Goal: Information Seeking & Learning: Learn about a topic

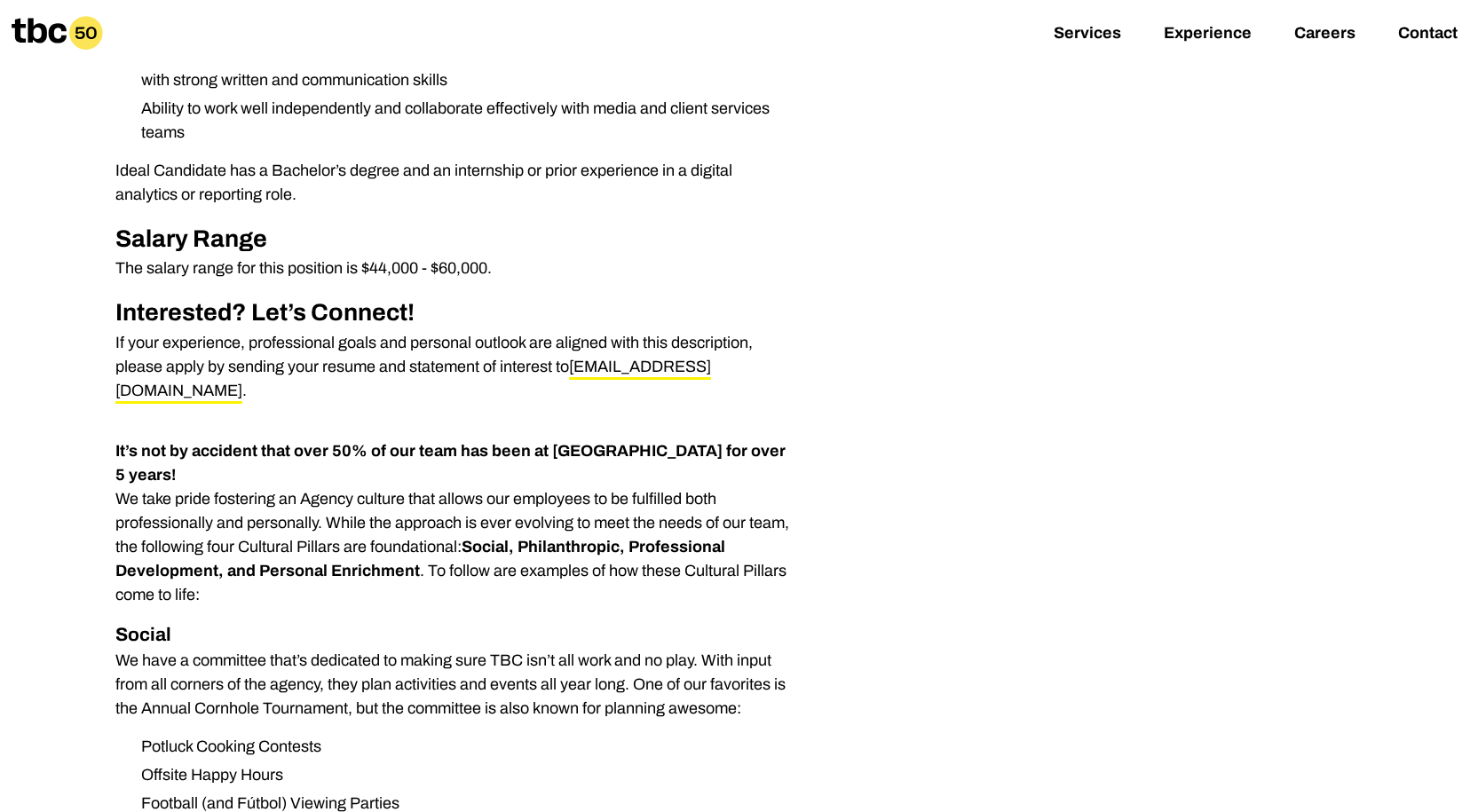
scroll to position [1154, 0]
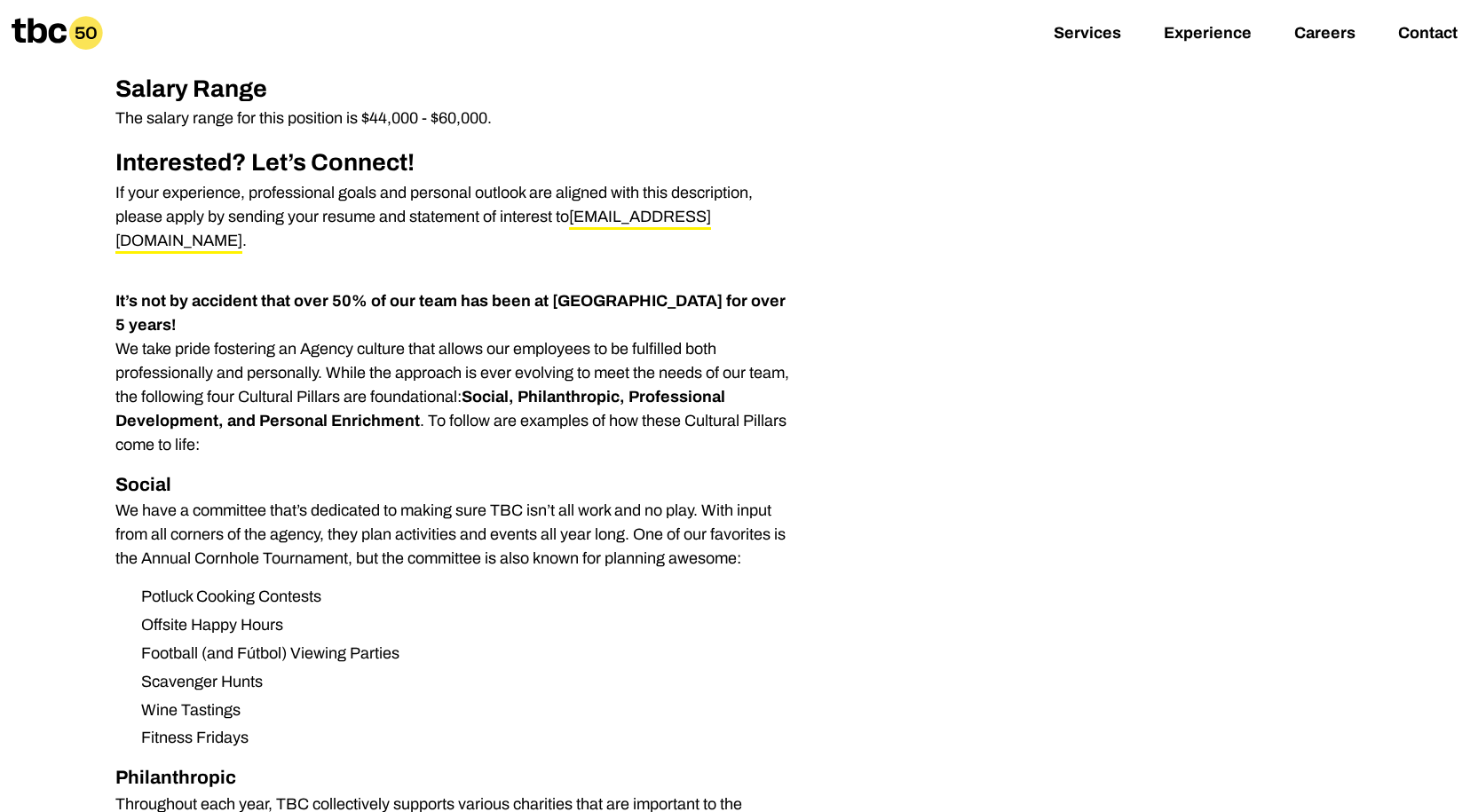
click at [28, 34] on icon at bounding box center [58, 32] width 92 height 34
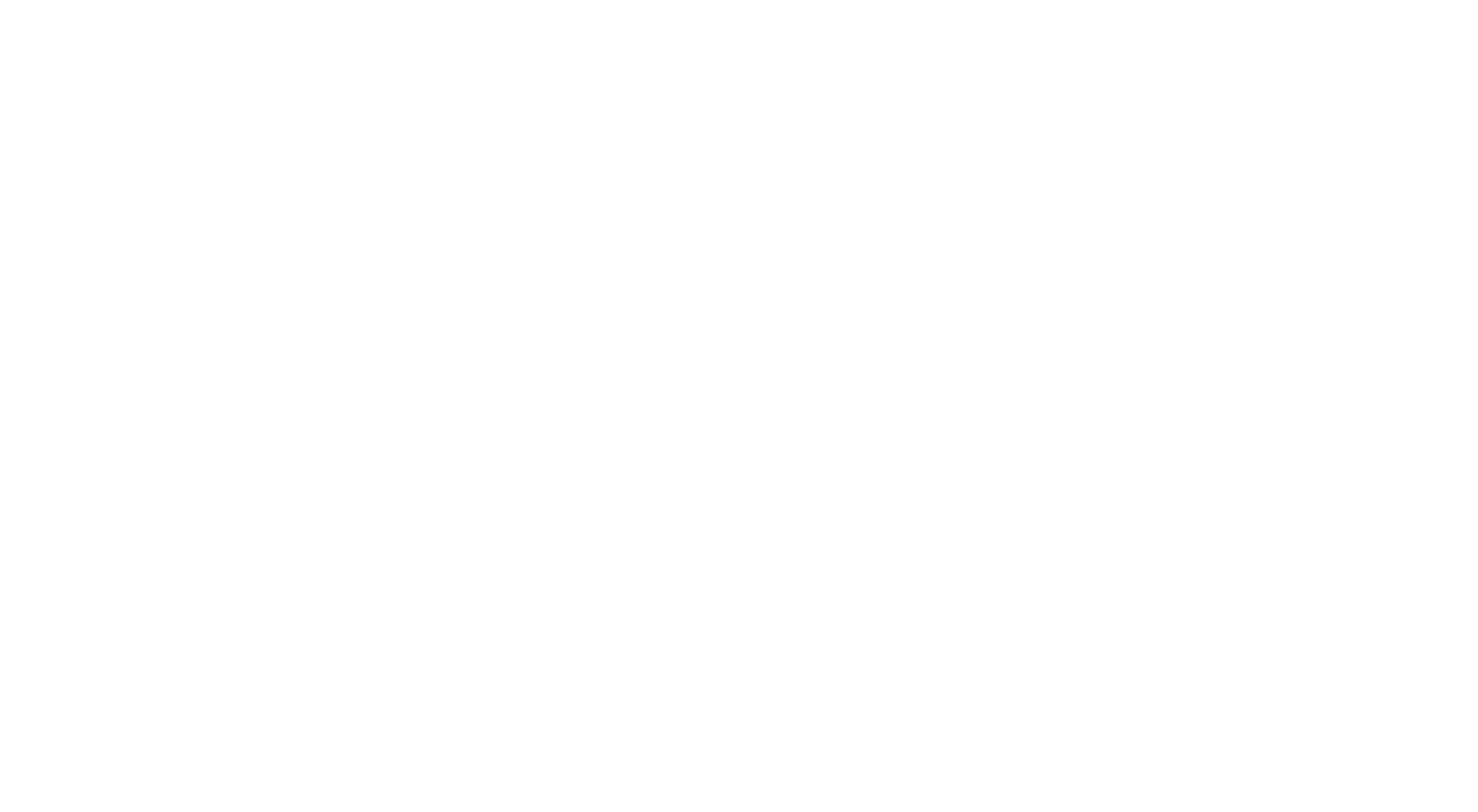
scroll to position [13, 0]
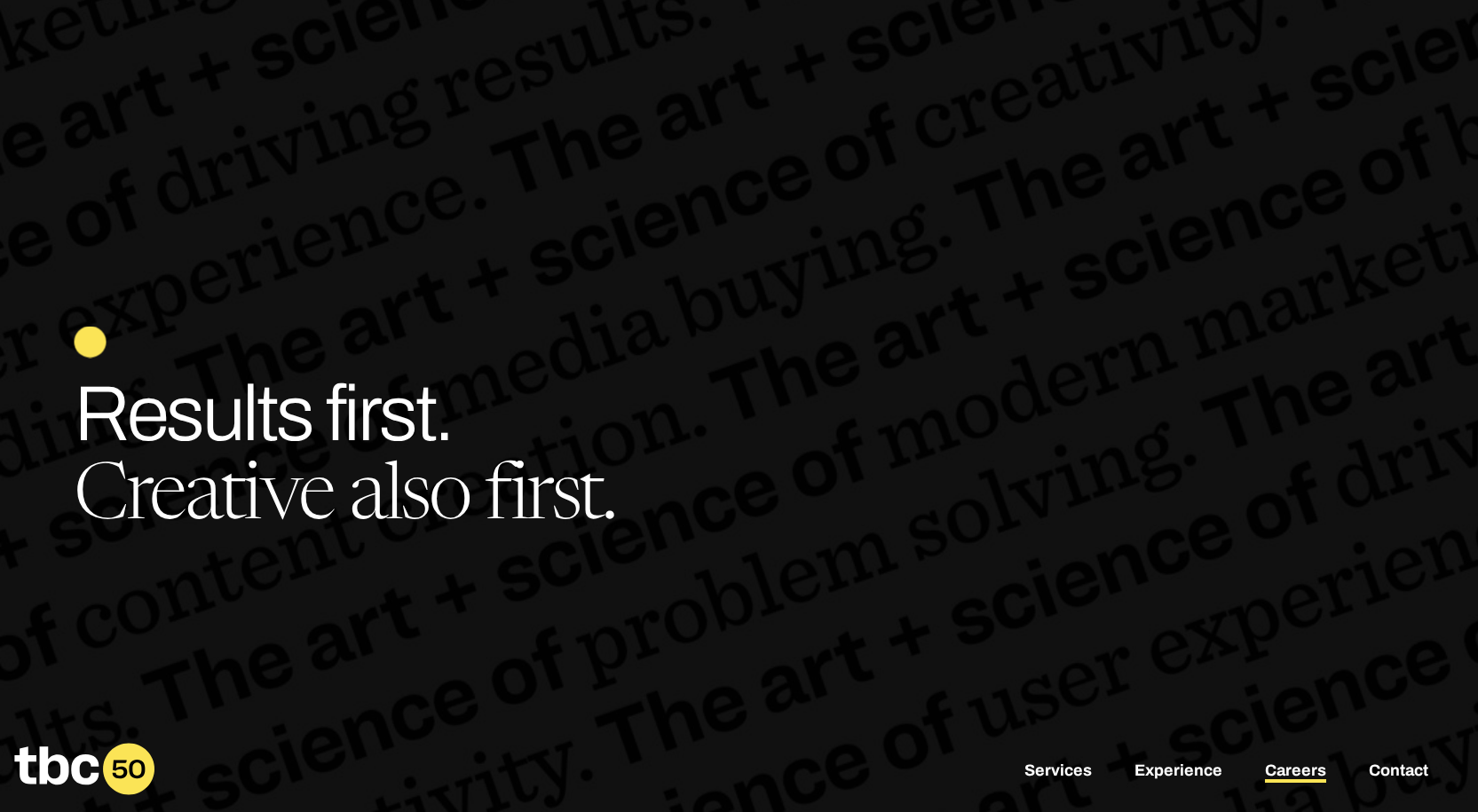
click at [1306, 767] on link "Careers" at bounding box center [1295, 772] width 62 height 21
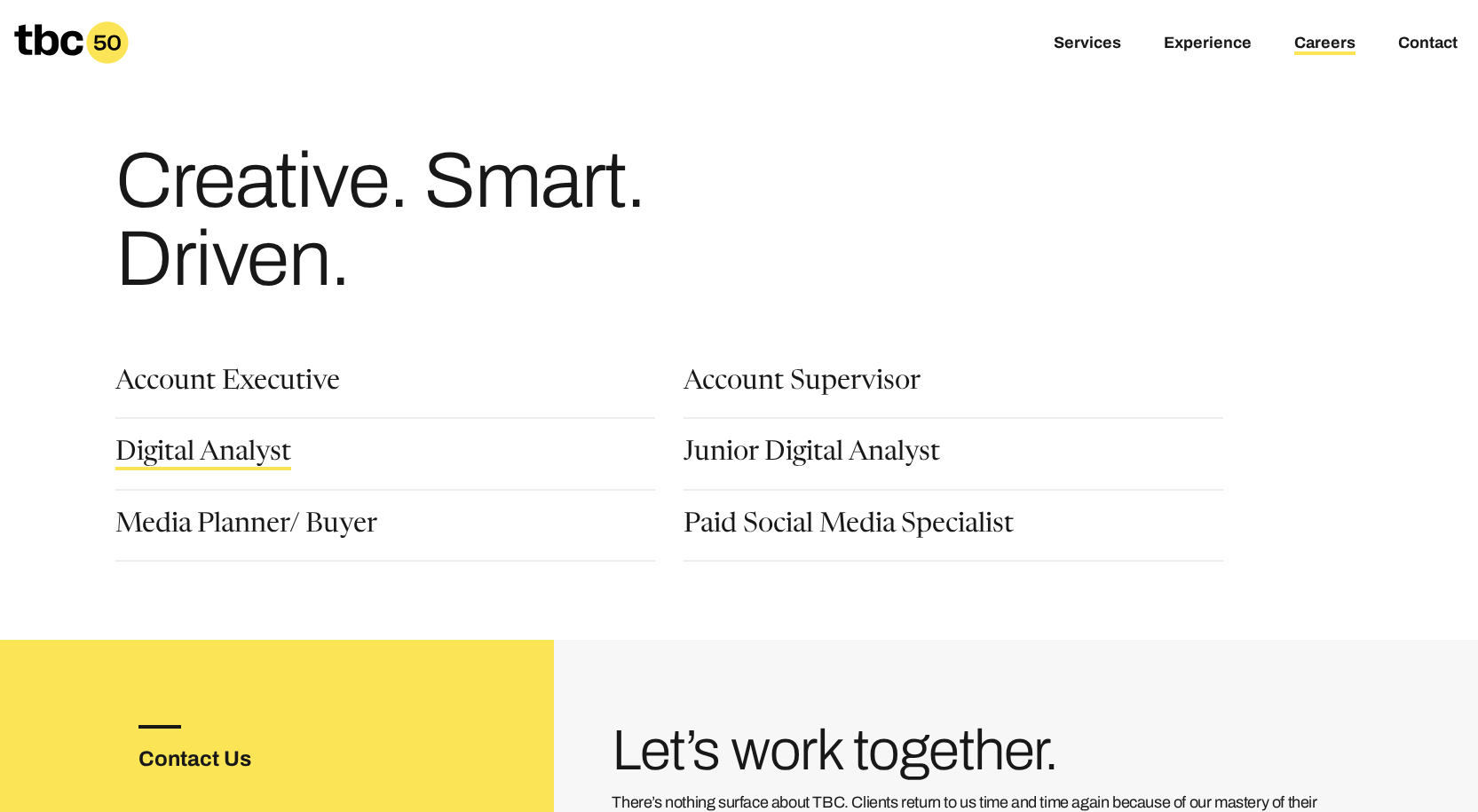
click at [229, 454] on link "Digital Analyst" at bounding box center [203, 455] width 175 height 30
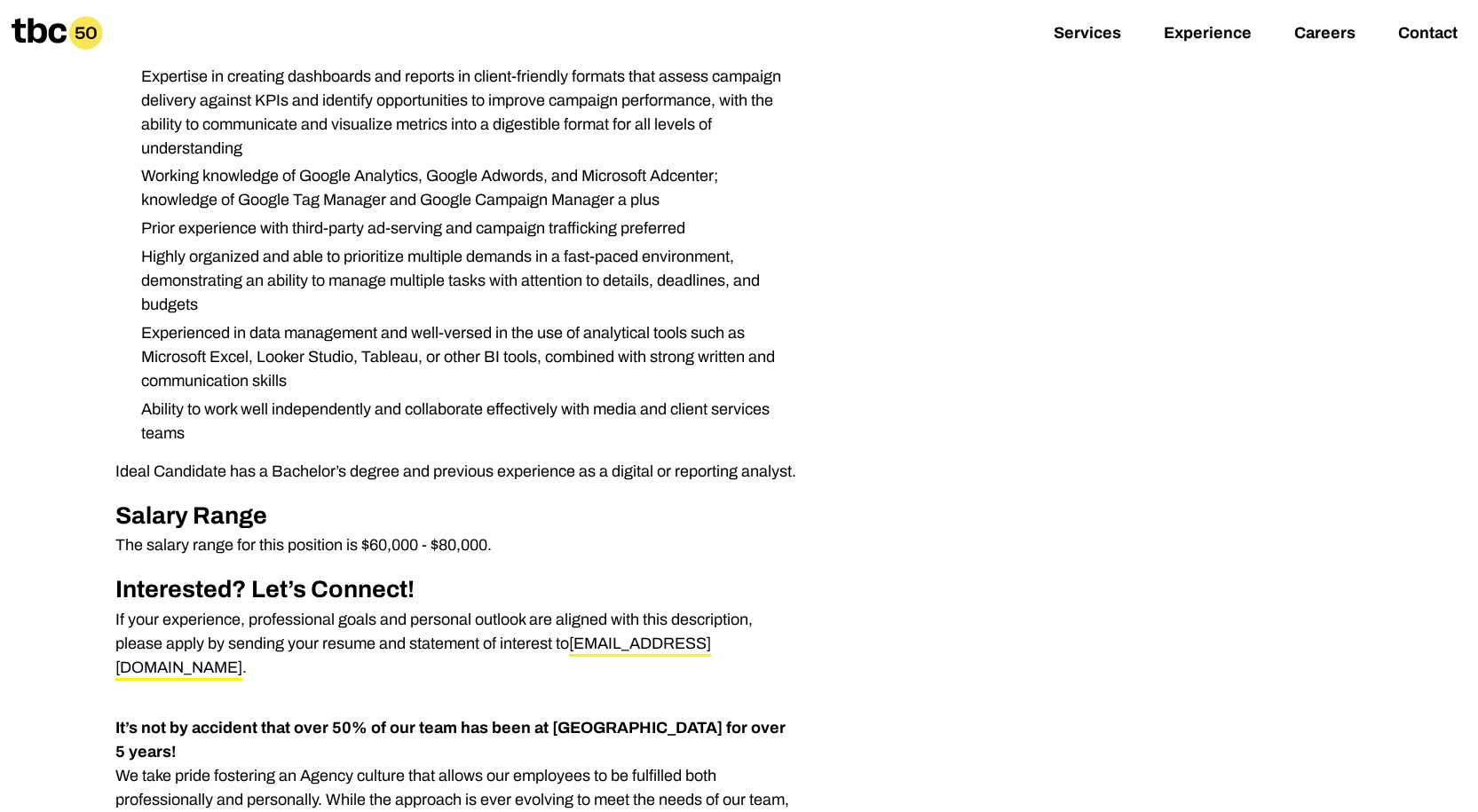
scroll to position [710, 0]
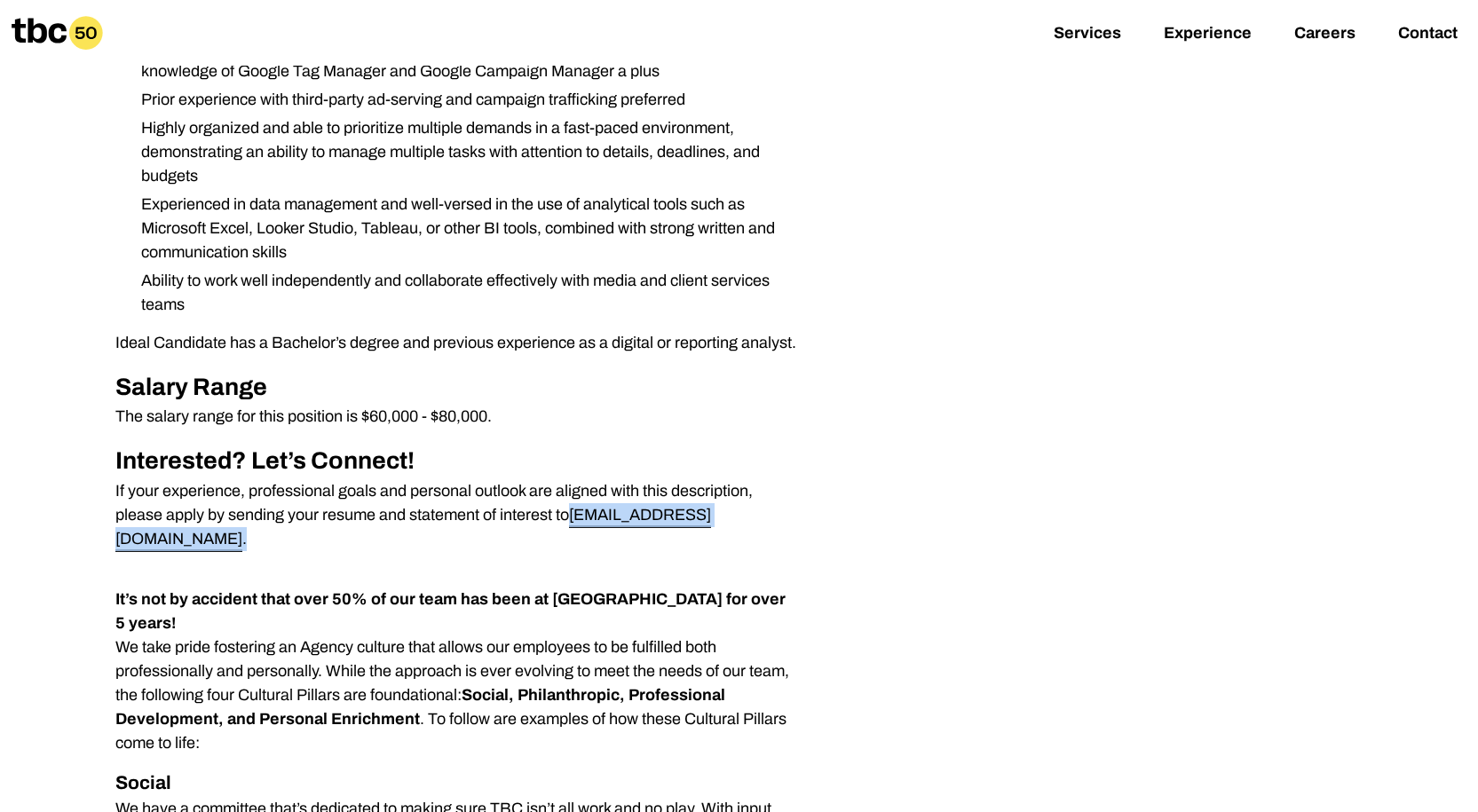
drag, startPoint x: 732, startPoint y: 521, endPoint x: 577, endPoint y: 513, distance: 155.2
click at [577, 513] on p "If your experience, professional goals and personal outlook are aligned with th…" at bounding box center [457, 515] width 682 height 72
copy p "[EMAIL_ADDRESS][DOMAIN_NAME] ."
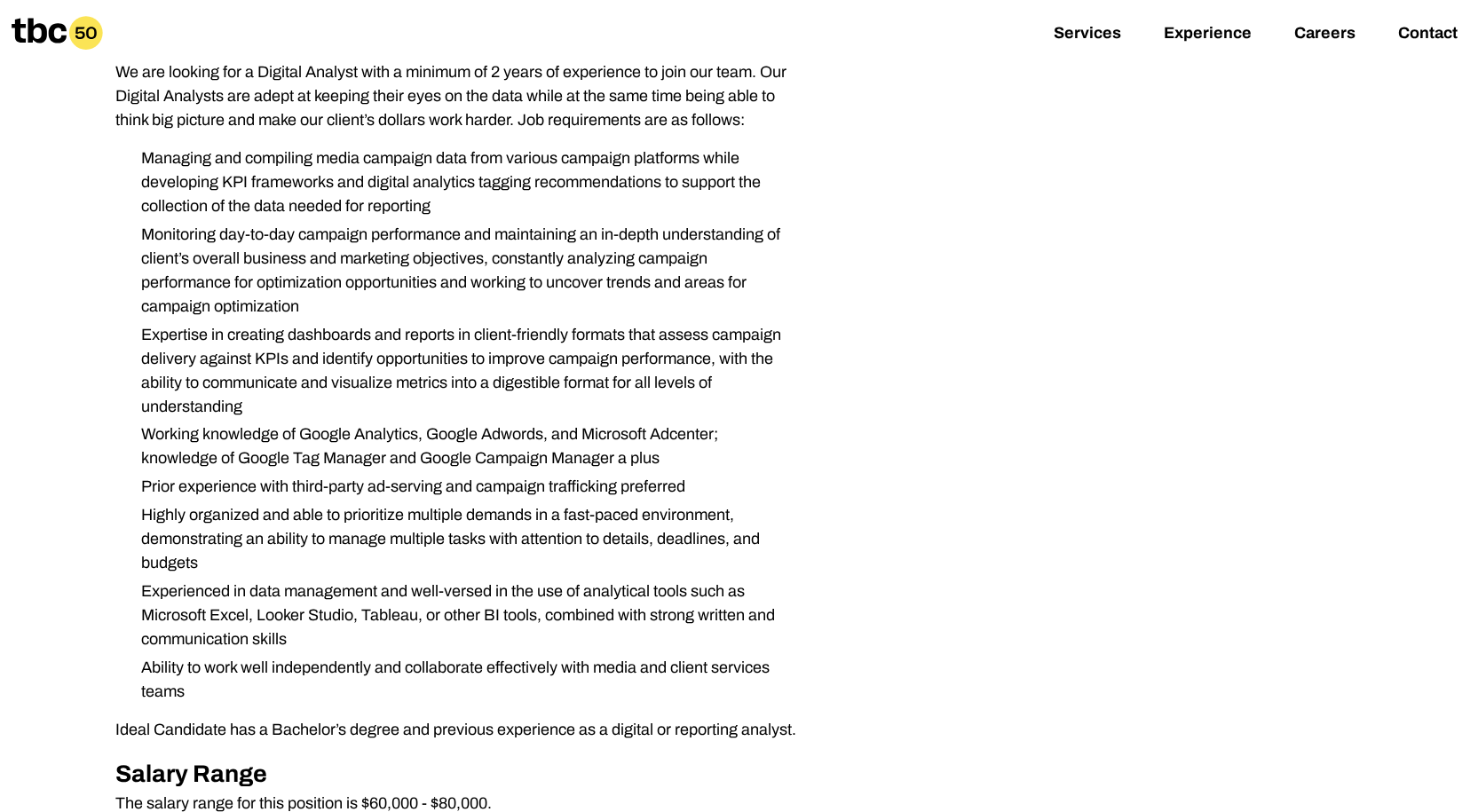
scroll to position [444, 0]
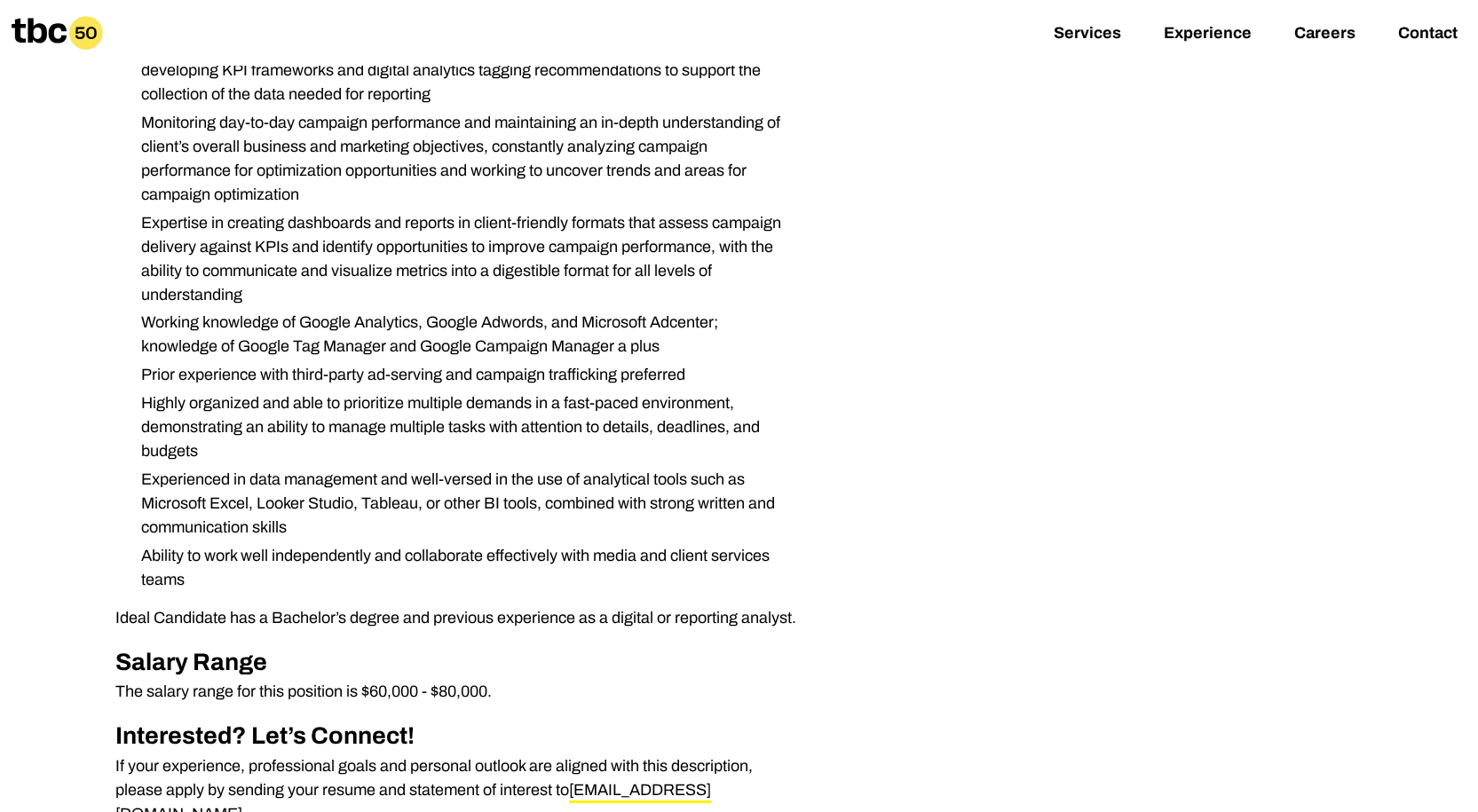
scroll to position [533, 0]
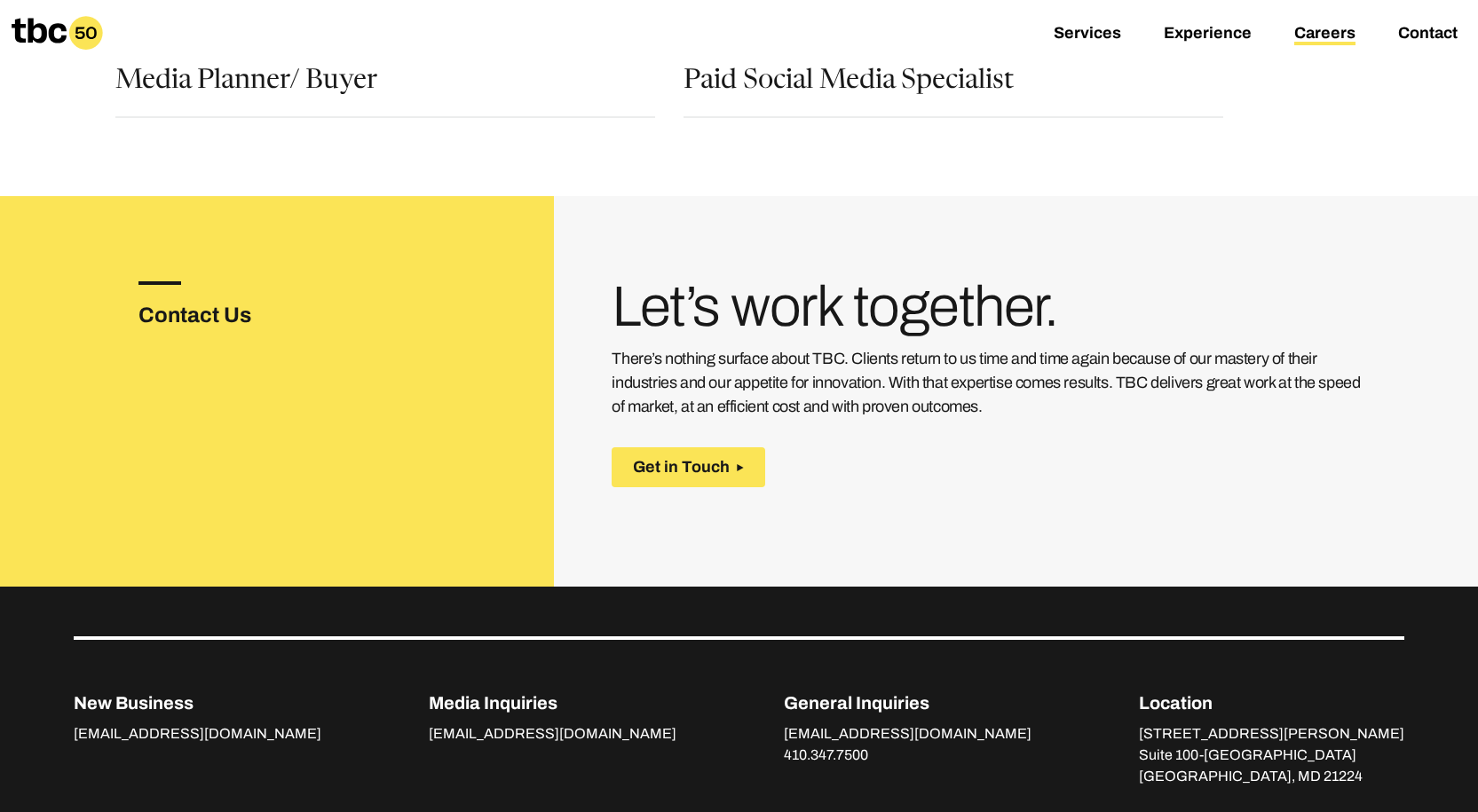
scroll to position [89, 0]
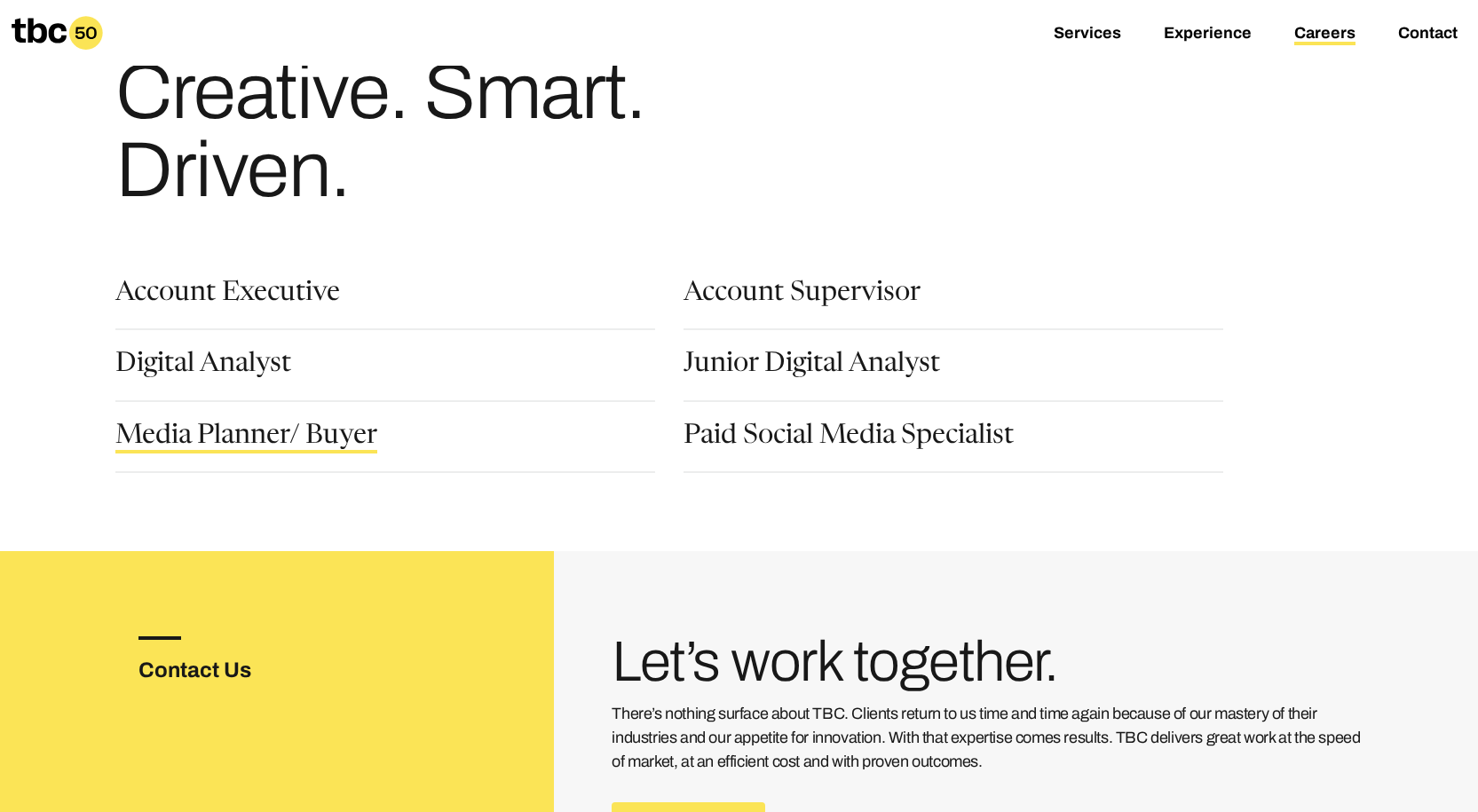
click at [250, 434] on link "Media Planner/ Buyer" at bounding box center [246, 438] width 262 height 30
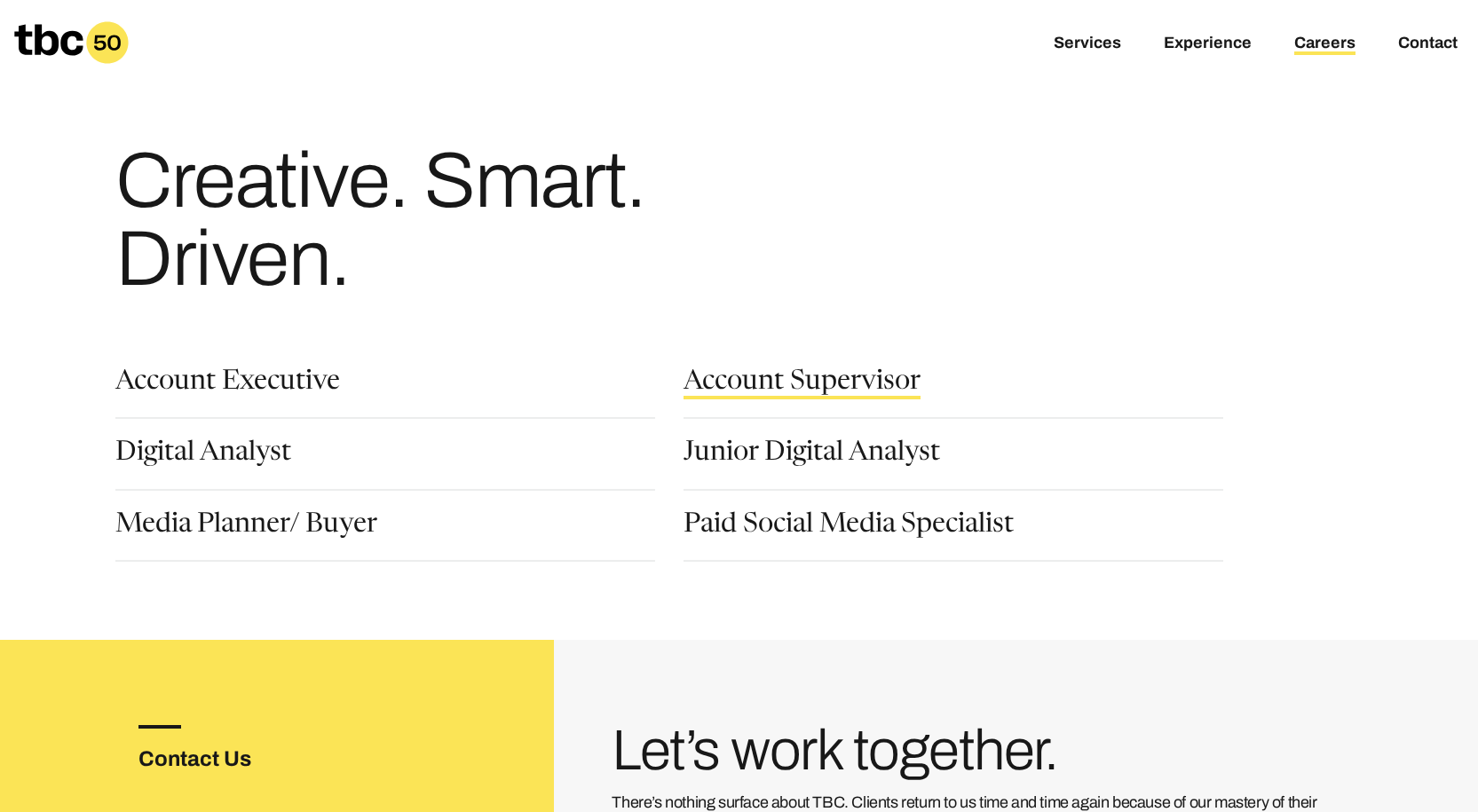
click at [864, 394] on link "Account Supervisor" at bounding box center [802, 384] width 237 height 30
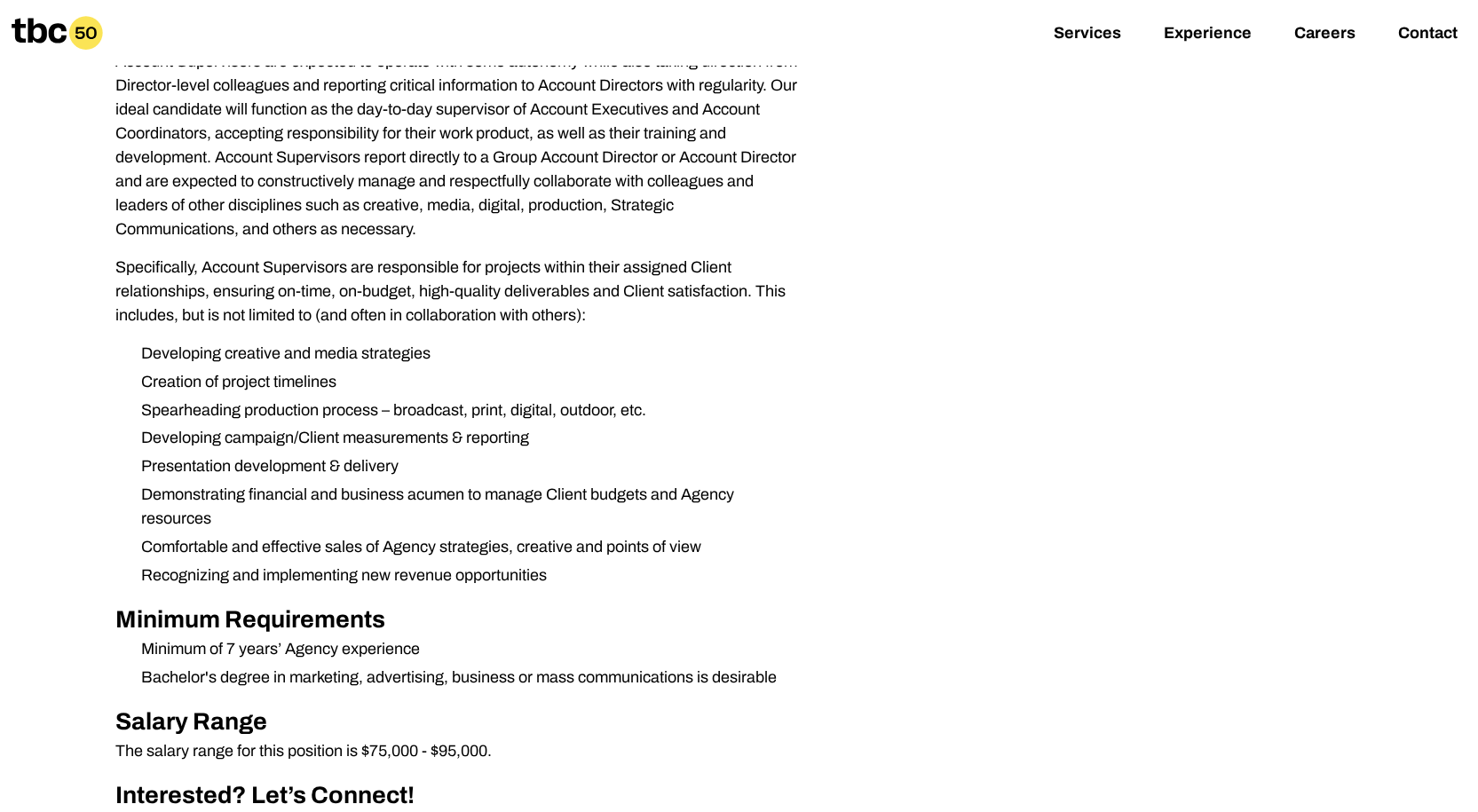
scroll to position [798, 0]
